Goal: Obtain resource: Download file/media

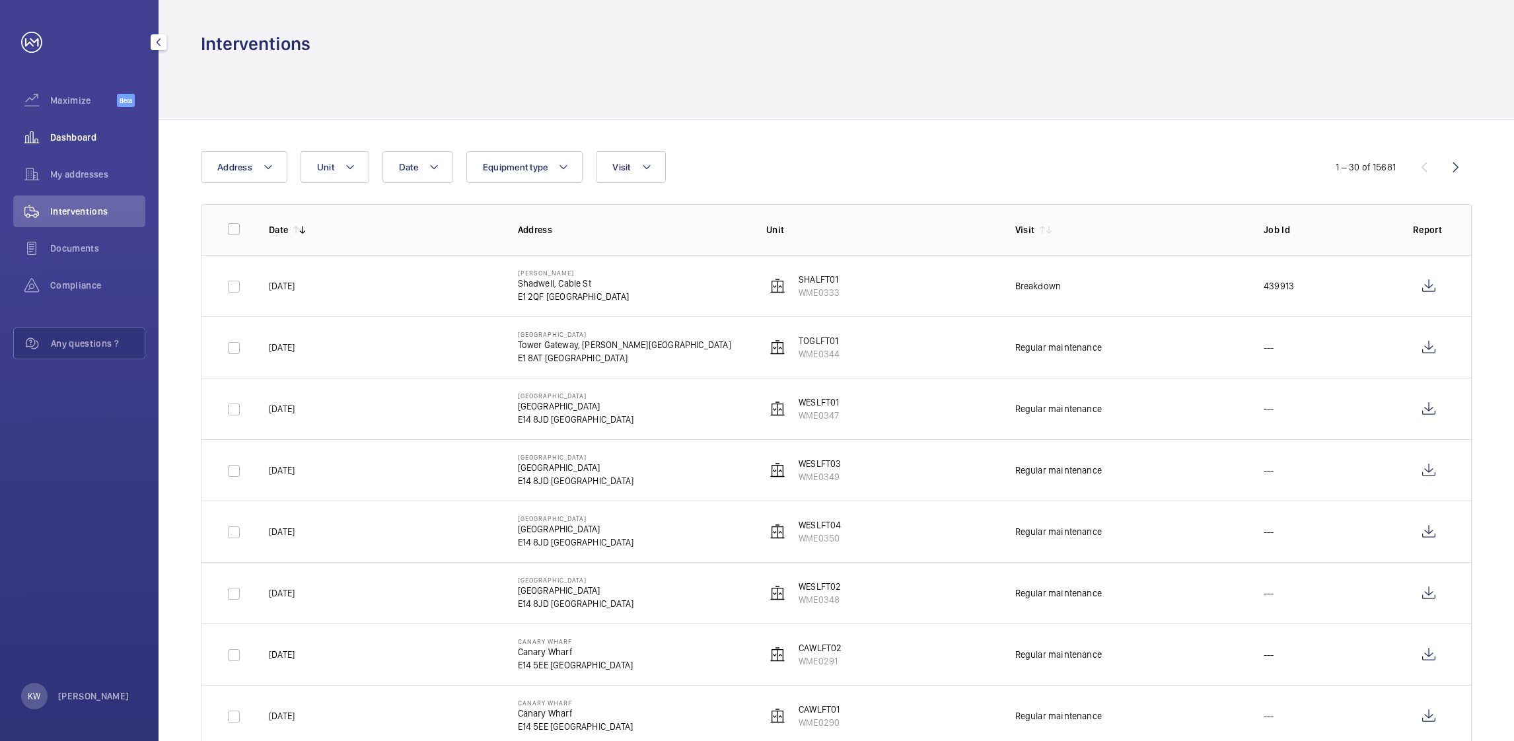
click at [48, 147] on wm-front-icon-button at bounding box center [31, 138] width 37 height 32
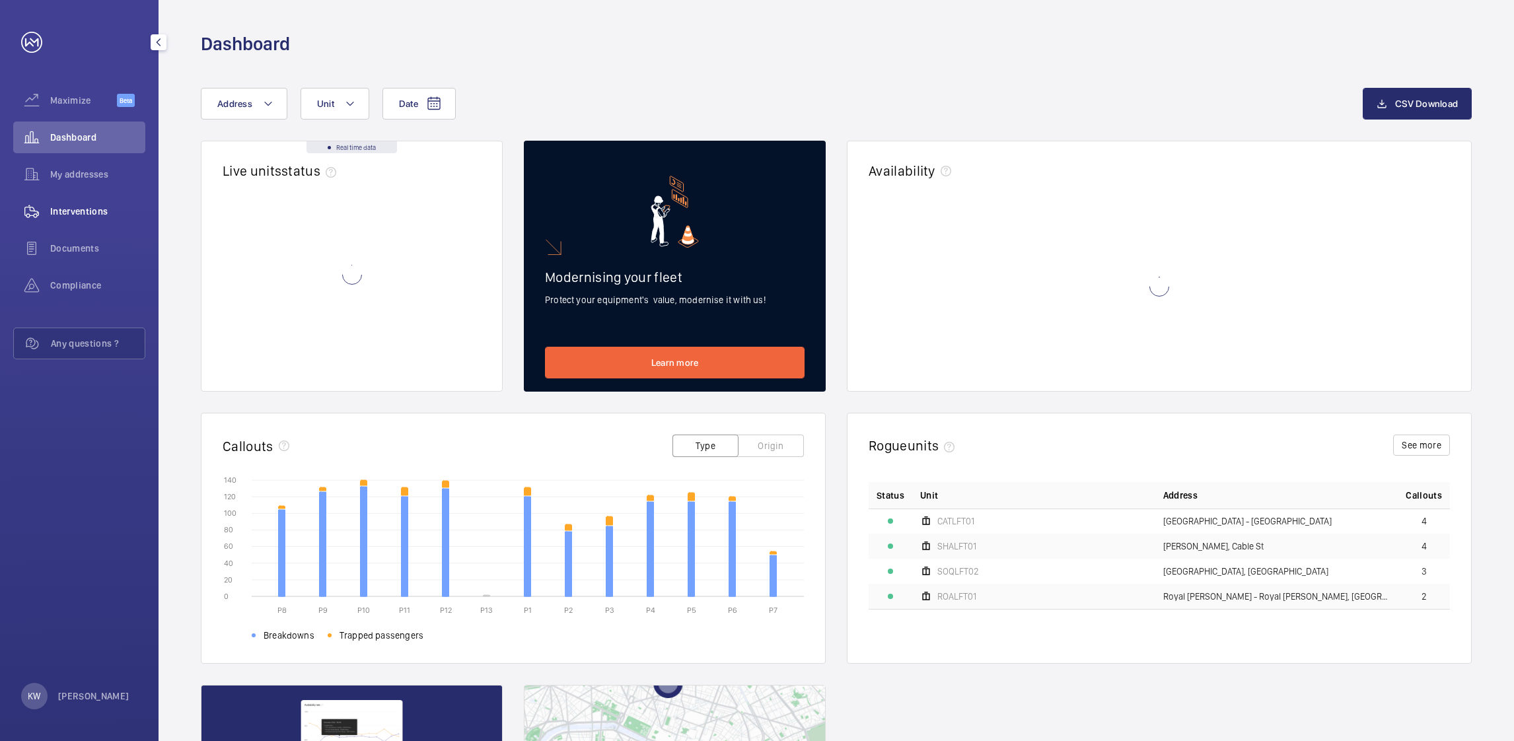
click at [54, 209] on span "Interventions" at bounding box center [97, 211] width 95 height 13
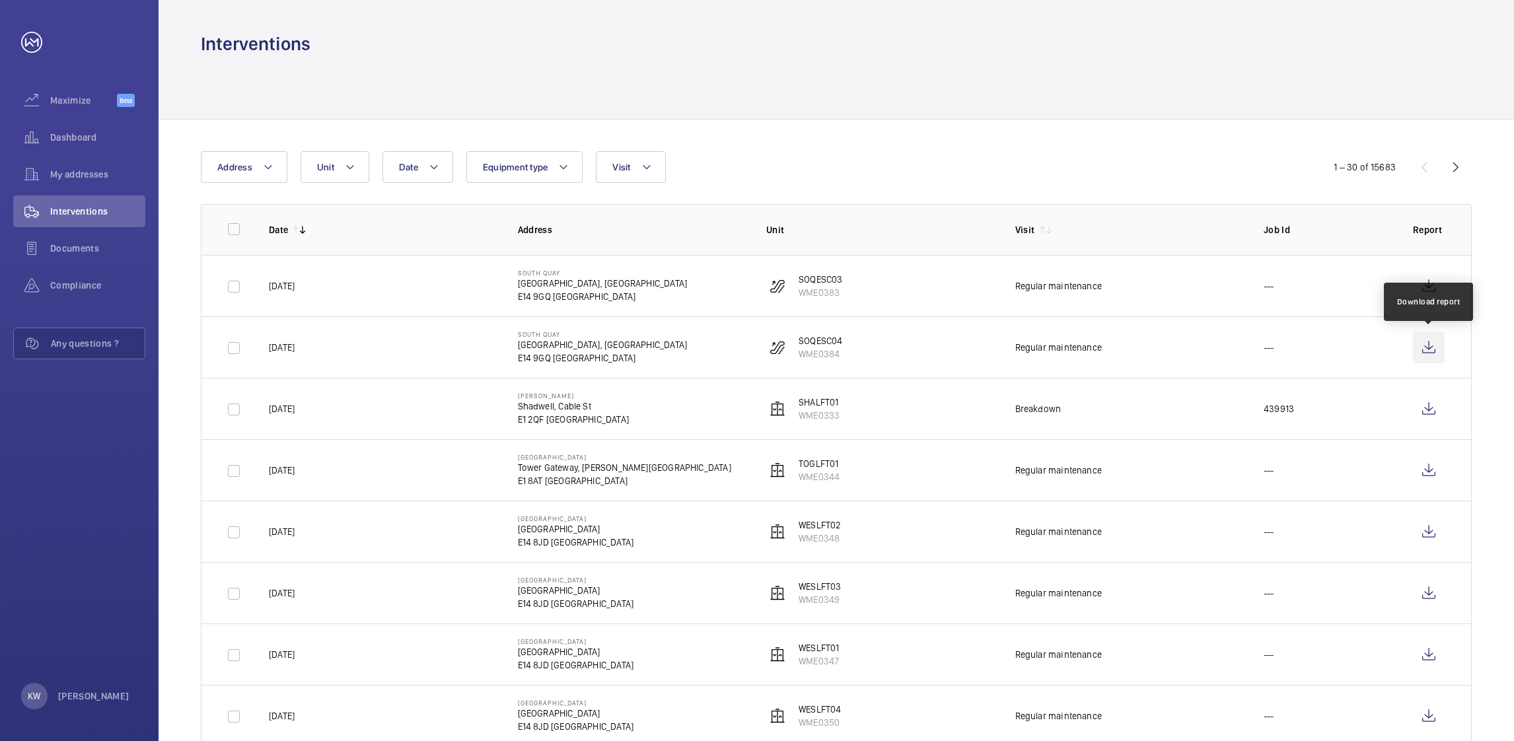
click at [1434, 348] on wm-front-icon-button at bounding box center [1429, 348] width 32 height 32
click at [1421, 289] on wm-front-icon-button at bounding box center [1429, 286] width 32 height 32
click at [108, 165] on div "My addresses" at bounding box center [79, 175] width 132 height 32
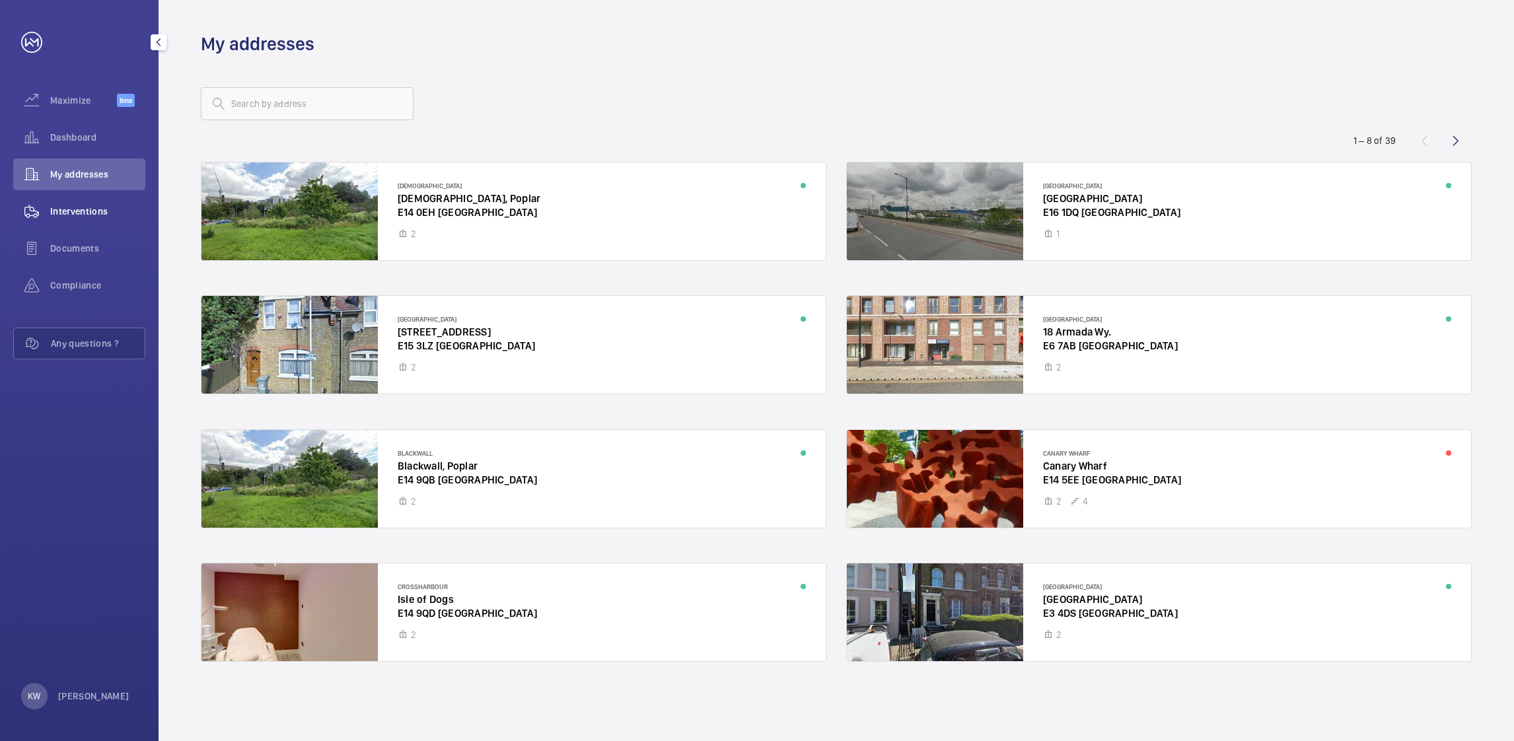
click at [89, 205] on span "Interventions" at bounding box center [97, 211] width 95 height 13
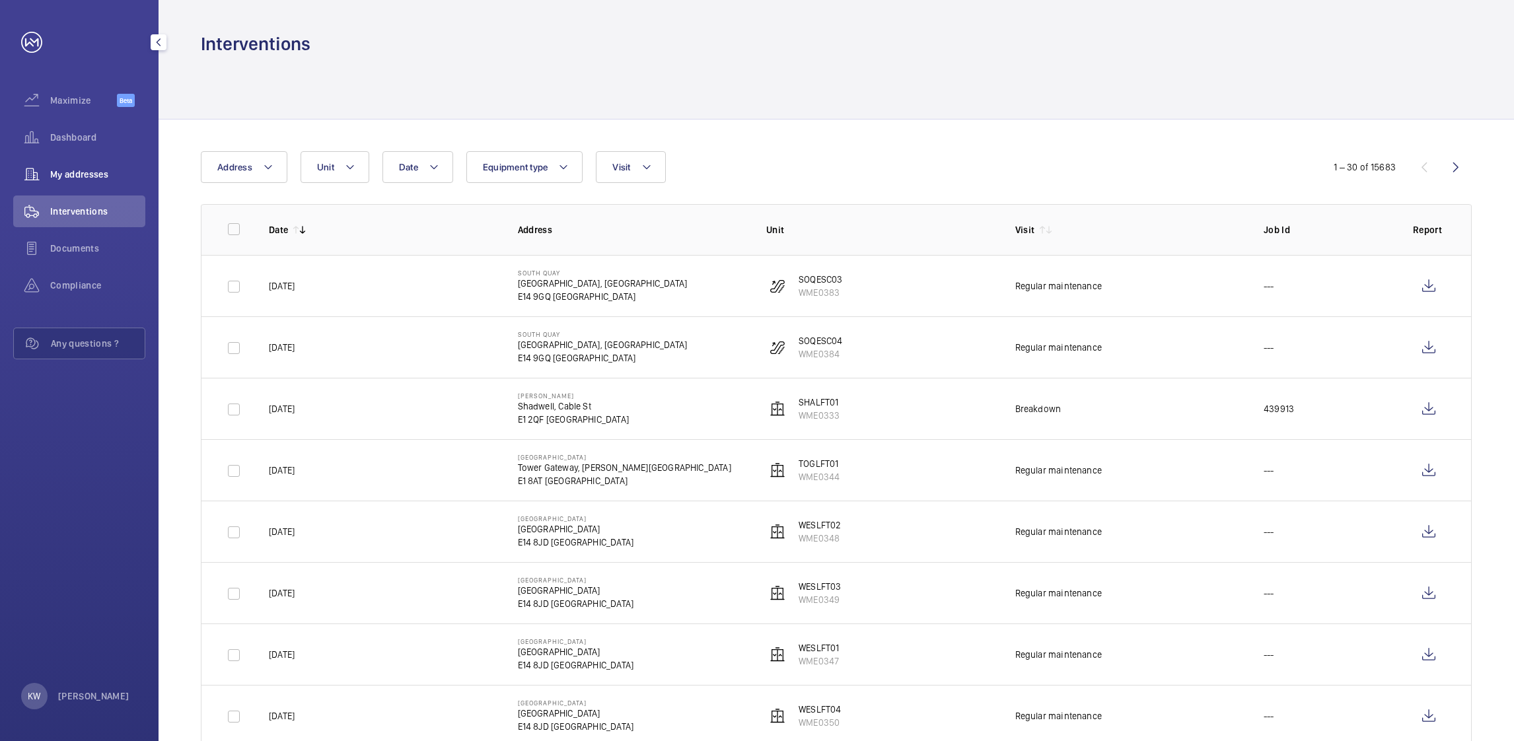
click at [93, 174] on span "My addresses" at bounding box center [97, 174] width 95 height 13
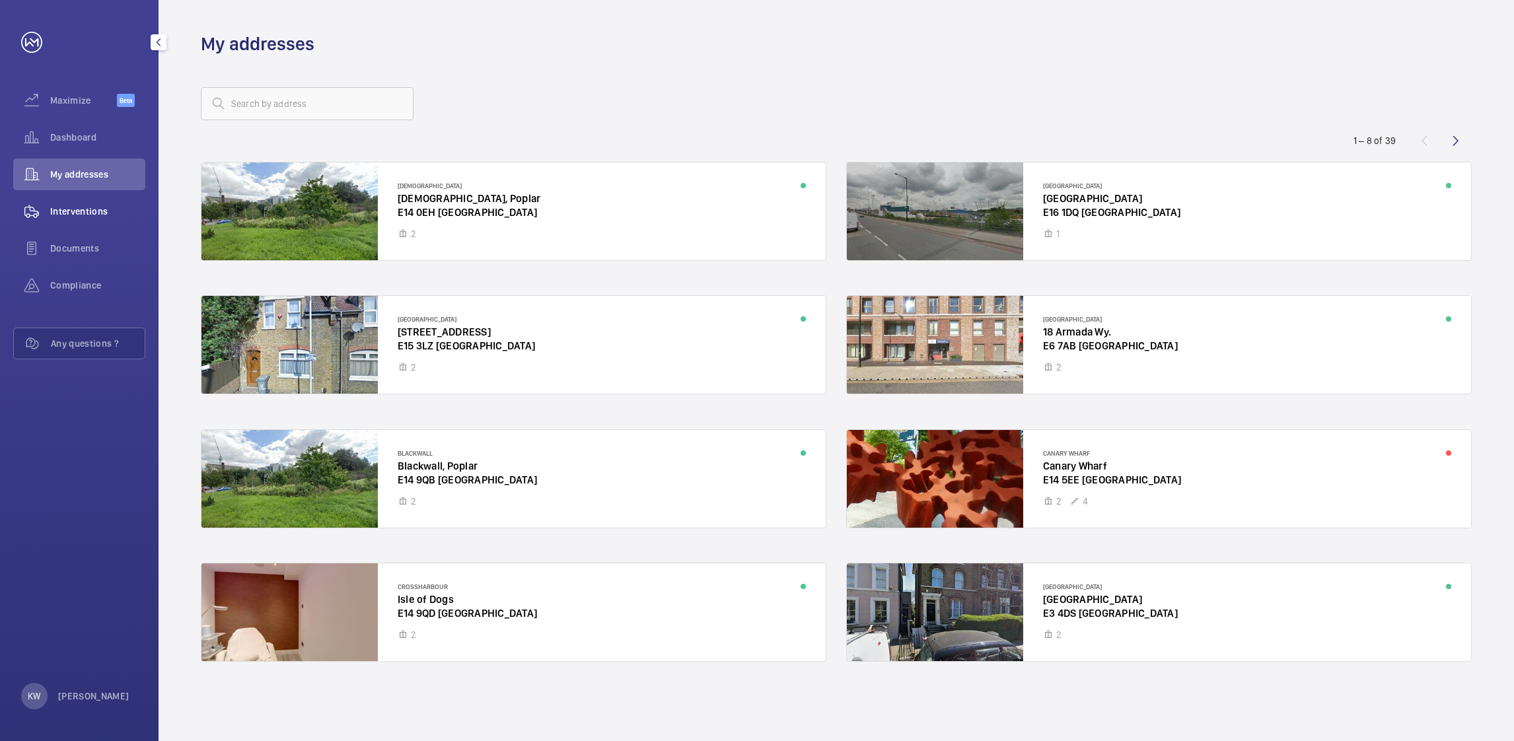
click at [91, 201] on div "Interventions" at bounding box center [79, 212] width 132 height 32
